Goal: Check status: Check status

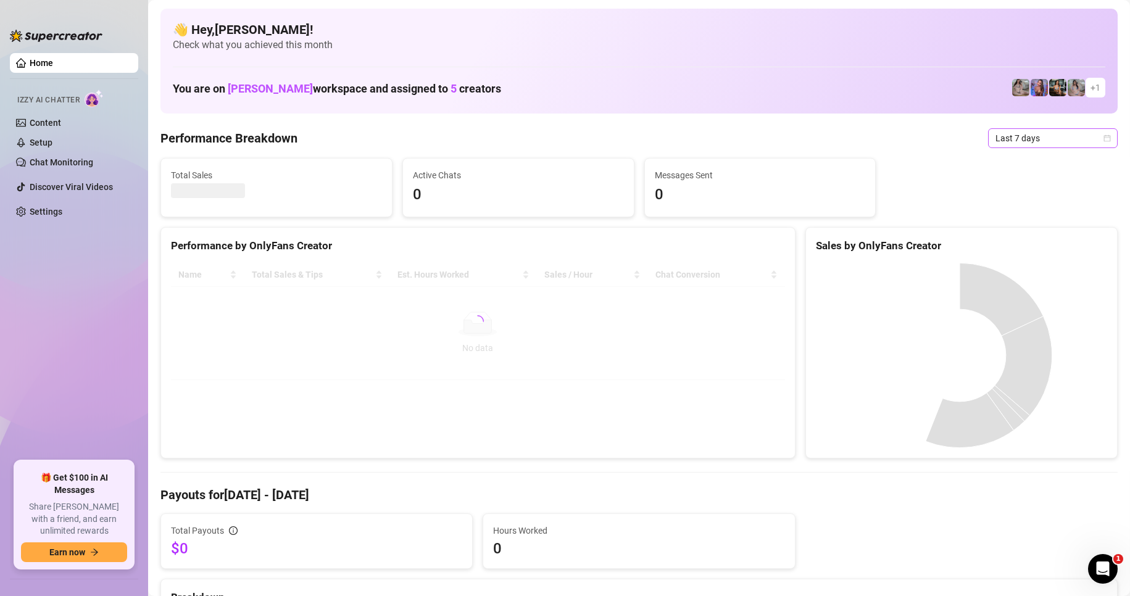
click at [1090, 137] on span "Last 7 days" at bounding box center [1052, 138] width 115 height 19
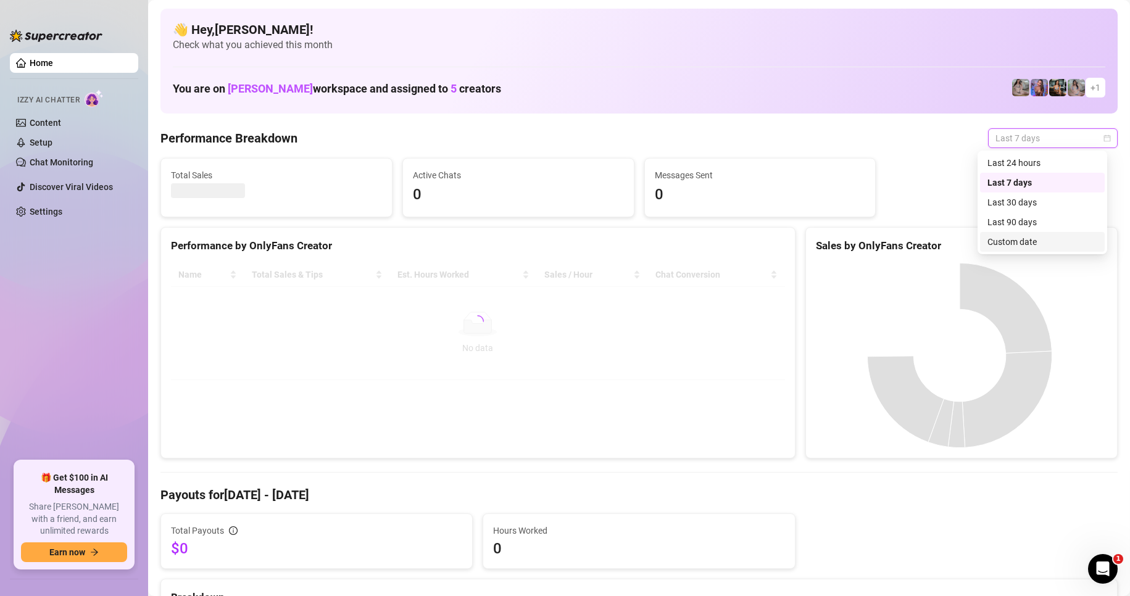
click at [1048, 236] on div "Custom date" at bounding box center [1042, 242] width 110 height 14
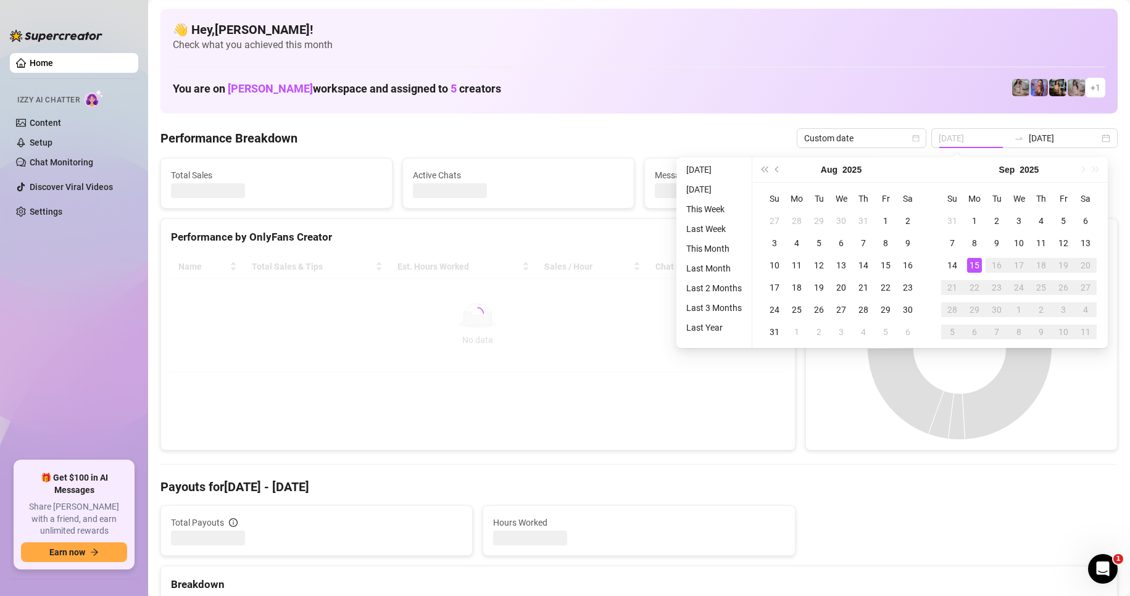
click at [975, 259] on div "15" at bounding box center [974, 265] width 15 height 15
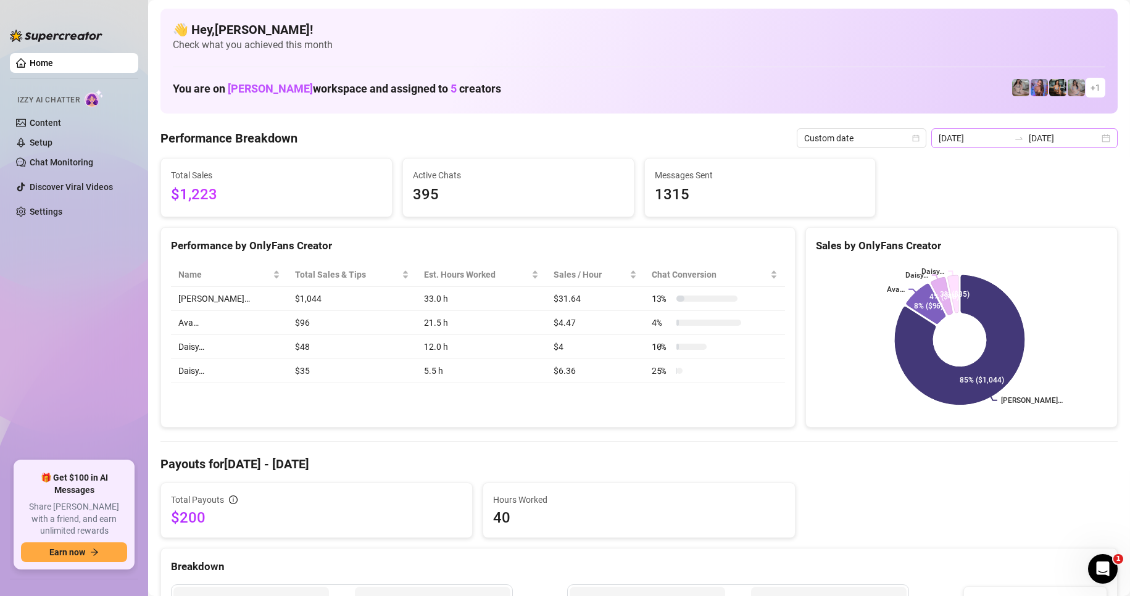
click at [1098, 143] on div "[DATE] [DATE]" at bounding box center [1024, 138] width 186 height 20
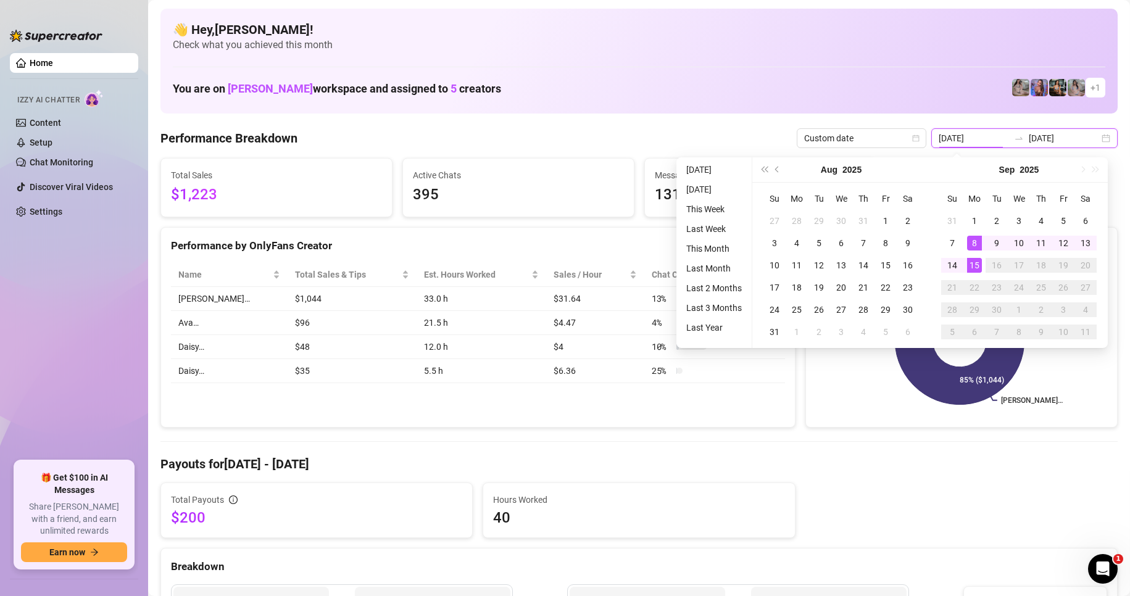
type input "[DATE]"
click at [975, 264] on div "15" at bounding box center [974, 265] width 15 height 15
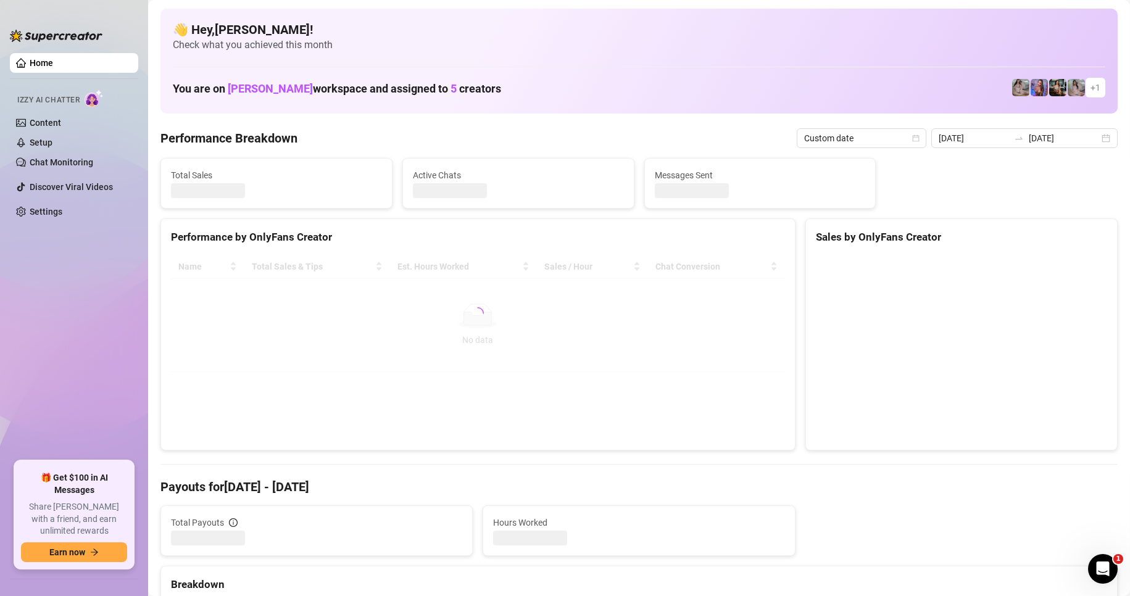
type input "[DATE]"
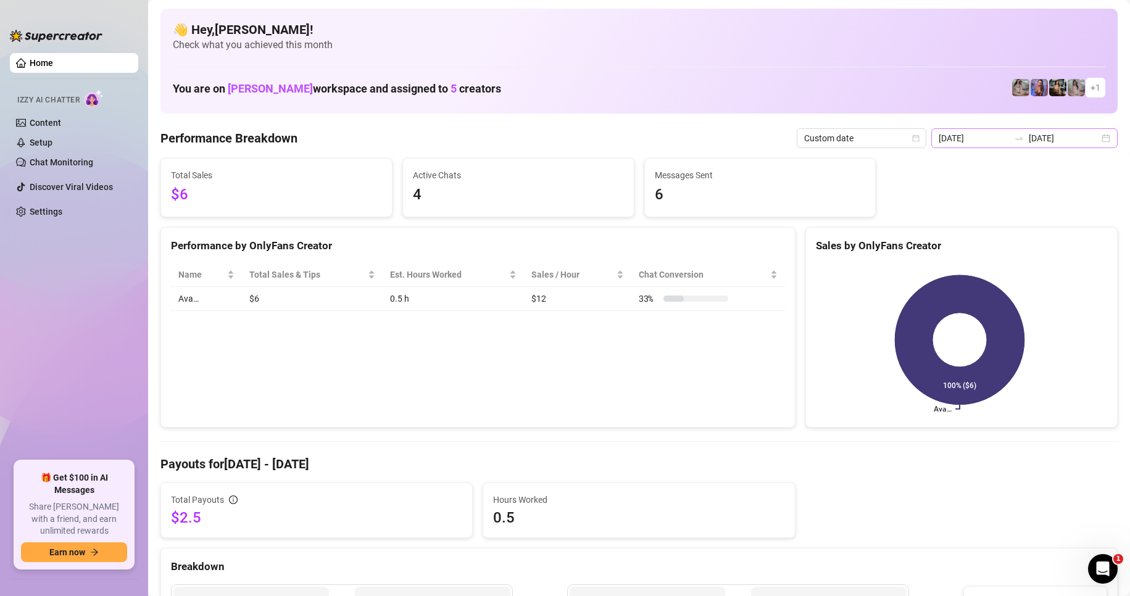
click at [1091, 136] on div "[DATE] [DATE]" at bounding box center [1024, 138] width 186 height 20
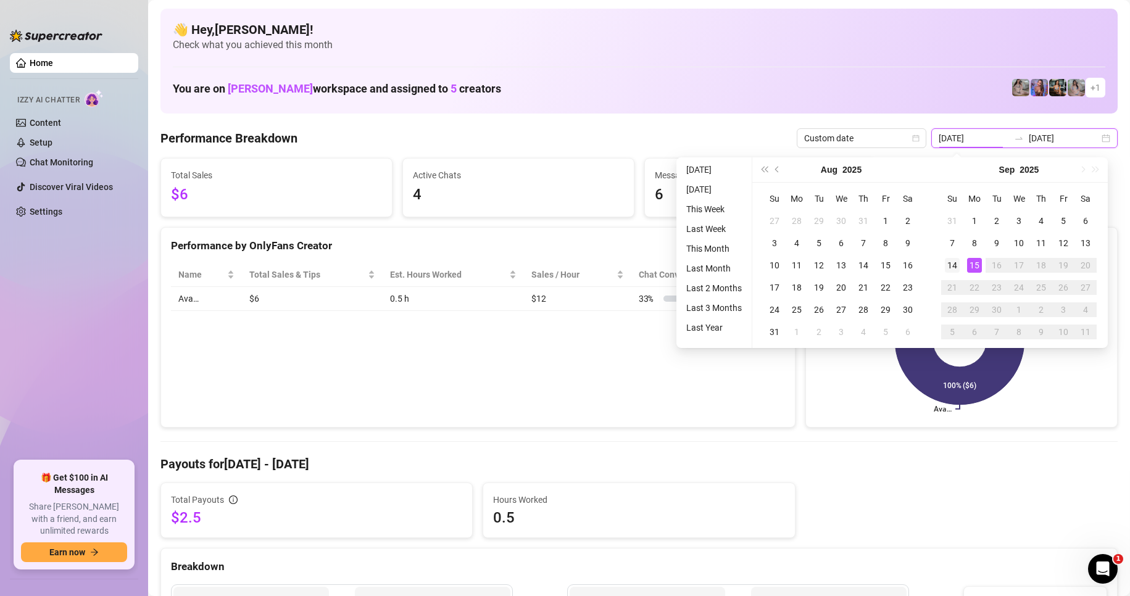
type input "[DATE]"
click at [954, 264] on div "14" at bounding box center [952, 265] width 15 height 15
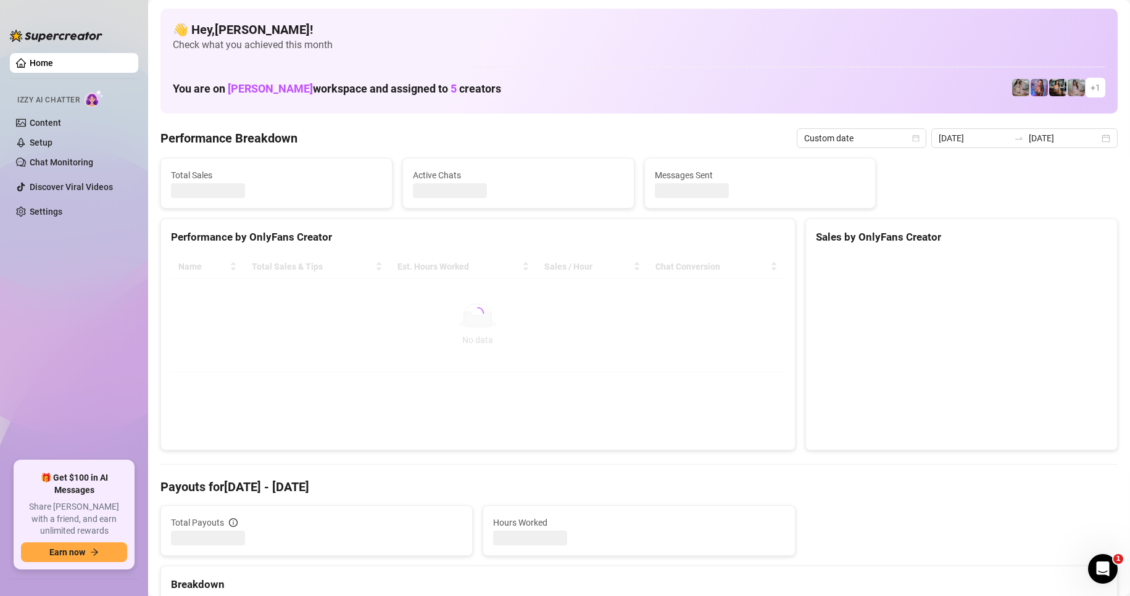
type input "[DATE]"
